Goal: Task Accomplishment & Management: Use online tool/utility

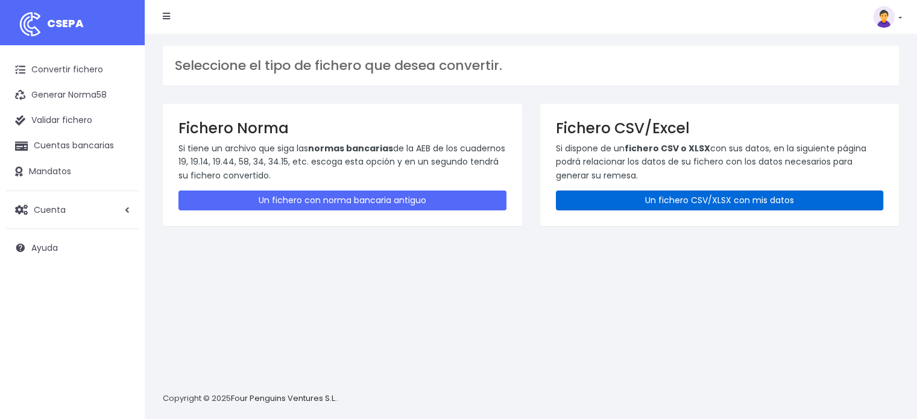
click at [736, 192] on link "Un fichero CSV/XLSX con mis datos" at bounding box center [720, 200] width 328 height 20
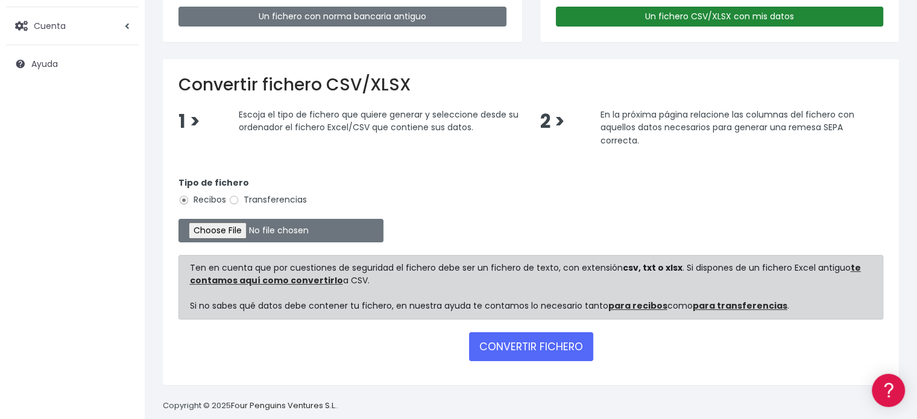
scroll to position [200, 0]
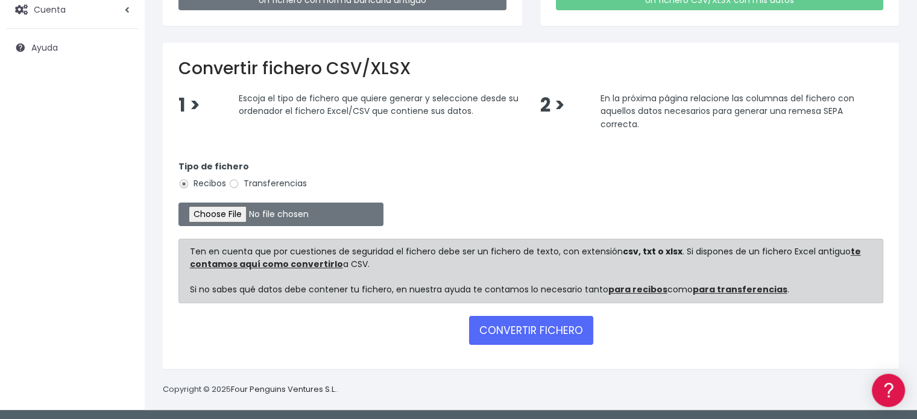
click at [270, 184] on label "Transferencias" at bounding box center [267, 183] width 78 height 13
click at [239, 184] on input "Transferencias" at bounding box center [233, 183] width 11 height 11
radio input "true"
click at [256, 219] on input "file" at bounding box center [280, 214] width 205 height 24
type input "C:\fakepath\CONCILIAR REMESA DOCTORES 01102025.xlsx"
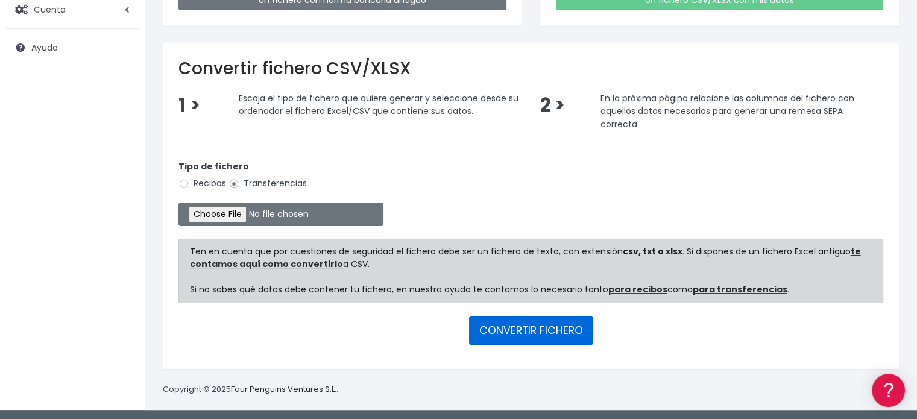
click at [563, 334] on button "CONVERTIR FICHERO" at bounding box center [531, 330] width 124 height 29
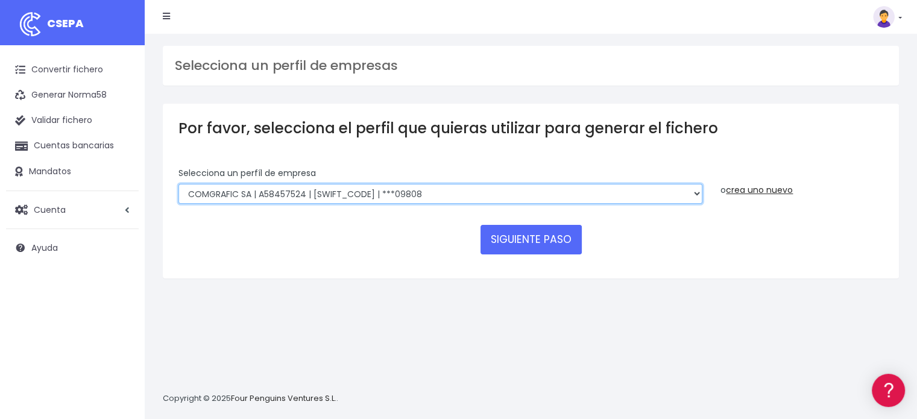
click at [338, 193] on select "AMBOS MARKETING SERVICES SL | B66410382 | [SWIFT_CODE] | ***21428 COMGRAFIC SA …" at bounding box center [440, 194] width 524 height 20
select select "974"
click at [178, 184] on select "AMBOS MARKETING SERVICES SL | B66410382 | [SWIFT_CODE] | ***21428 COMGRAFIC SA …" at bounding box center [440, 194] width 524 height 20
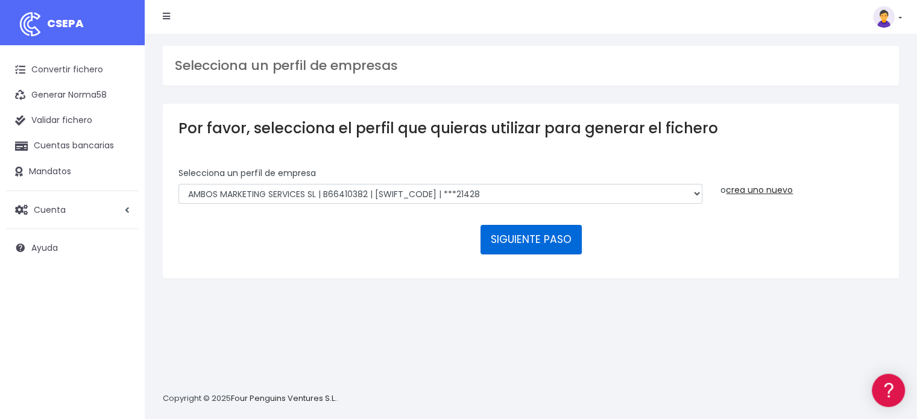
click at [504, 240] on button "SIGUIENTE PASO" at bounding box center [530, 239] width 101 height 29
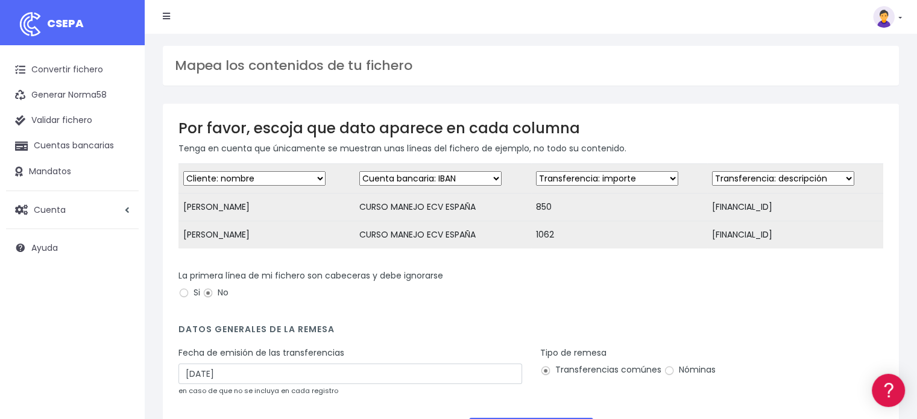
click at [462, 175] on select "Desechar campo Cliente: nombre Cliente: DNI Cliente: Email Cliente: referencia …" at bounding box center [430, 178] width 142 height 14
select select "description"
click at [359, 171] on select "Desechar campo Cliente: nombre Cliente: DNI Cliente: Email Cliente: referencia …" at bounding box center [430, 178] width 142 height 14
click at [593, 329] on form "Desechar campo Cliente: nombre Cliente: DNI Cliente: Email Cliente: referencia …" at bounding box center [530, 309] width 704 height 292
click at [737, 178] on select "Desechar campo Cliente: nombre Cliente: DNI Cliente: Email Cliente: referencia …" at bounding box center [783, 178] width 142 height 14
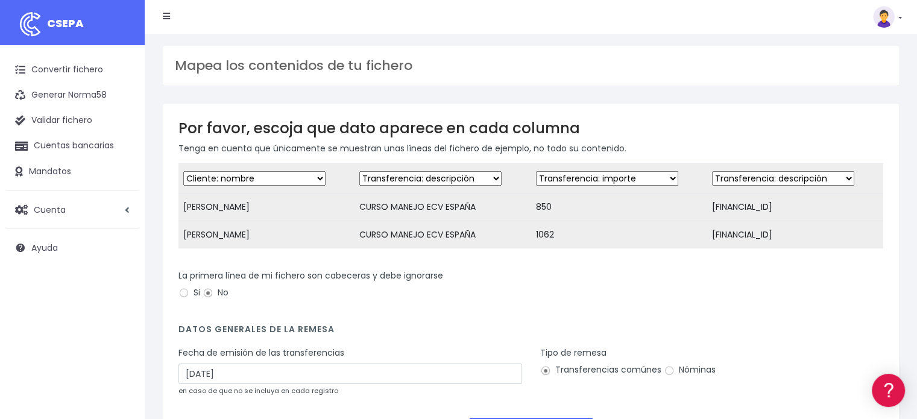
select select "iban"
click at [712, 171] on select "Desechar campo Cliente: nombre Cliente: DNI Cliente: Email Cliente: referencia …" at bounding box center [783, 178] width 142 height 14
click at [645, 312] on div "La primera línea de mi fichero son cabeceras y debe ignorarse Si No" at bounding box center [530, 290] width 723 height 42
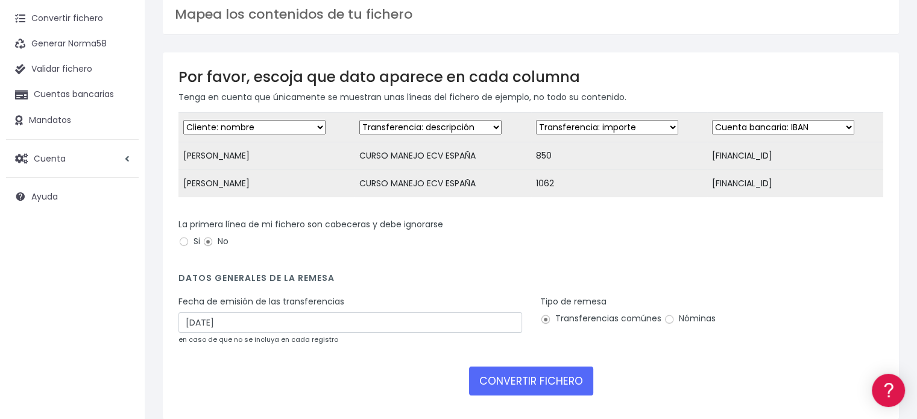
scroll to position [111, 0]
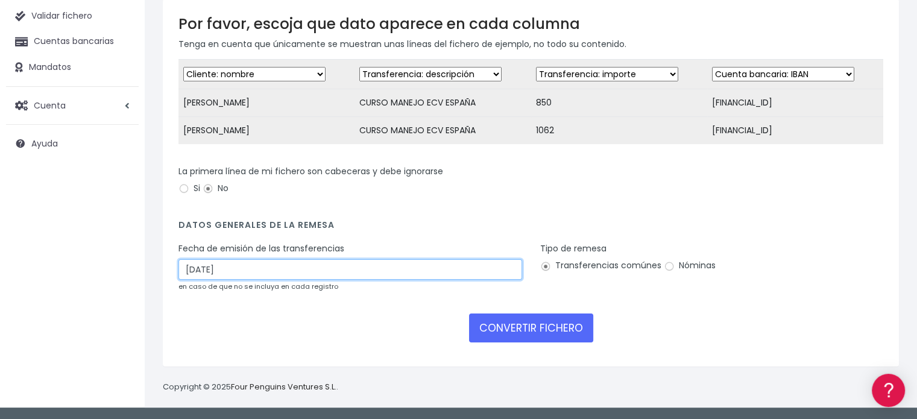
click at [210, 265] on input "03/10/2025" at bounding box center [349, 269] width 343 height 20
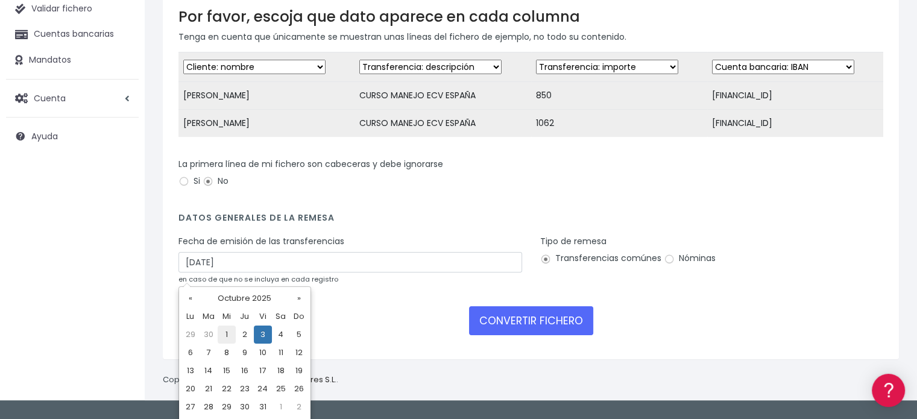
click at [230, 337] on td "1" at bounding box center [227, 334] width 18 height 18
type input "01/10/2025"
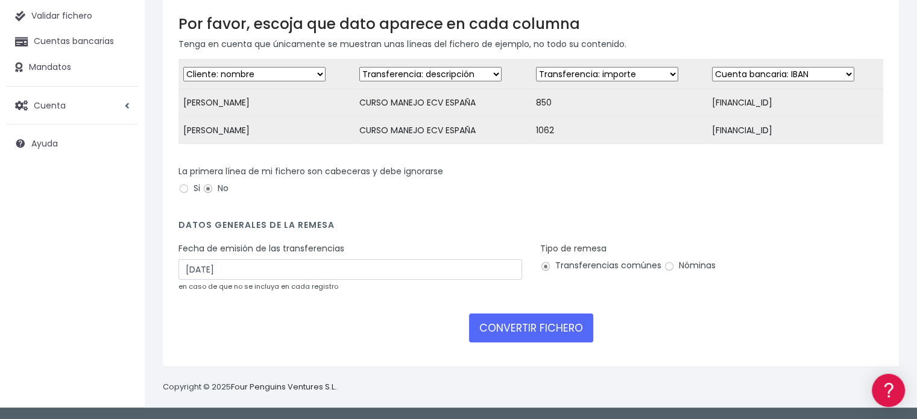
click at [495, 195] on div "La primera línea de mi fichero son cabeceras y debe ignorarse Si No" at bounding box center [530, 182] width 704 height 34
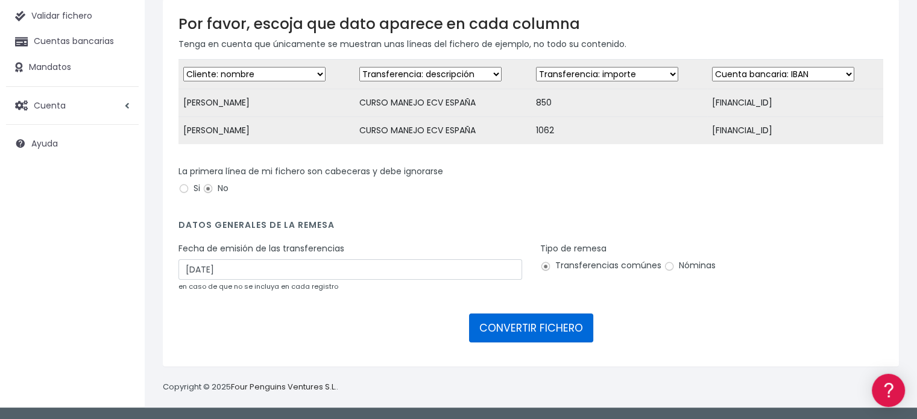
click at [538, 325] on button "CONVERTIR FICHERO" at bounding box center [531, 327] width 124 height 29
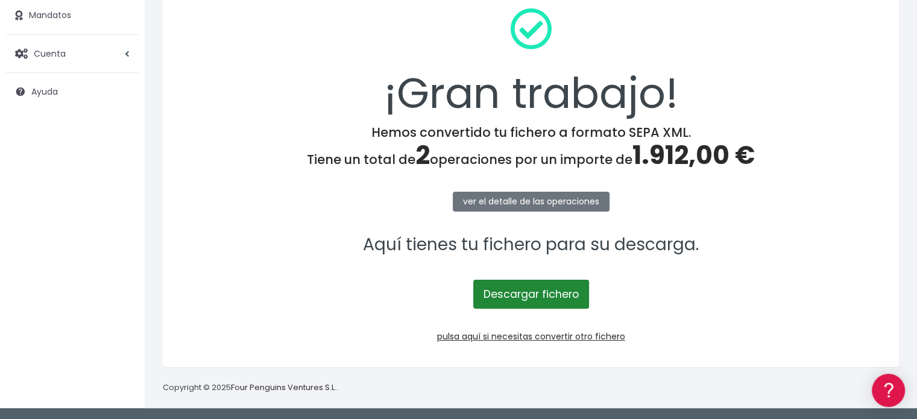
click at [530, 297] on link "Descargar fichero" at bounding box center [531, 294] width 116 height 29
